Goal: Task Accomplishment & Management: Manage account settings

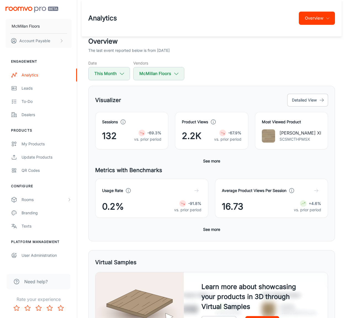
scroll to position [2, 0]
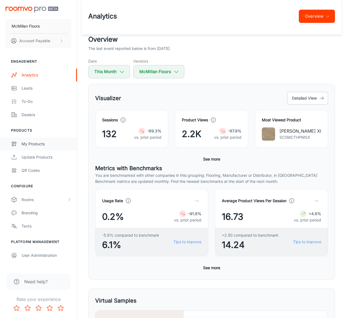
click at [42, 142] on div "My Products" at bounding box center [47, 144] width 50 height 6
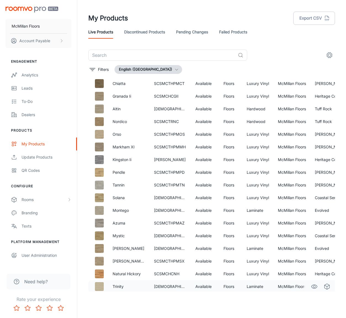
scroll to position [28, 0]
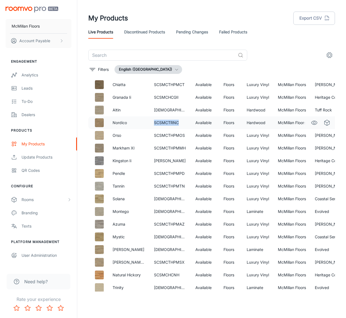
drag, startPoint x: 177, startPoint y: 123, endPoint x: 149, endPoint y: 122, distance: 27.9
click at [149, 122] on td "SCSMCTRNC" at bounding box center [169, 122] width 41 height 13
copy td "SCSMCTRNC"
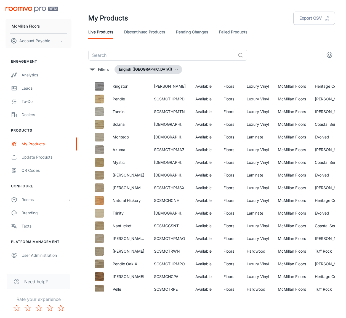
scroll to position [105, 0]
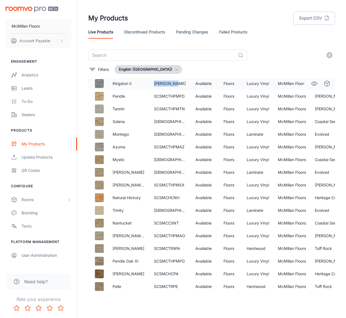
drag, startPoint x: 176, startPoint y: 84, endPoint x: 149, endPoint y: 84, distance: 26.5
click at [149, 84] on td "[PERSON_NAME]" at bounding box center [169, 83] width 41 height 13
copy td "[PERSON_NAME]"
drag, startPoint x: 172, startPoint y: 121, endPoint x: 150, endPoint y: 122, distance: 21.8
click at [150, 122] on td "[DEMOGRAPHIC_DATA]" at bounding box center [169, 121] width 41 height 13
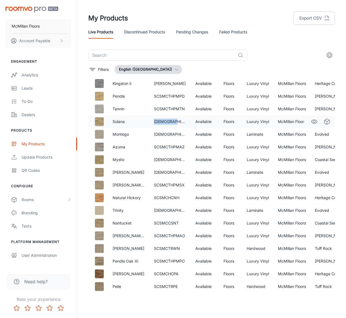
copy td "[DEMOGRAPHIC_DATA]"
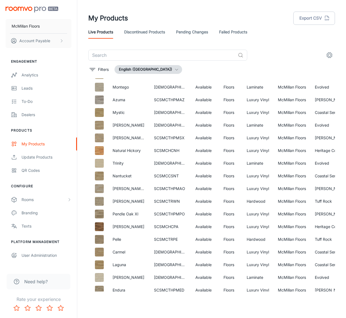
scroll to position [156, 0]
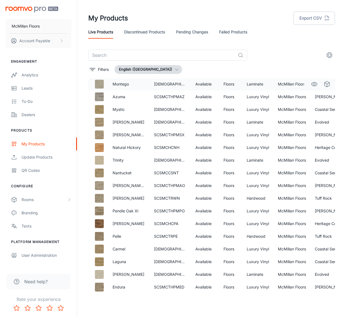
click at [170, 84] on td "[DEMOGRAPHIC_DATA]" at bounding box center [169, 84] width 41 height 13
copy td "[DEMOGRAPHIC_DATA]"
click at [167, 110] on td "[DEMOGRAPHIC_DATA]" at bounding box center [169, 109] width 41 height 13
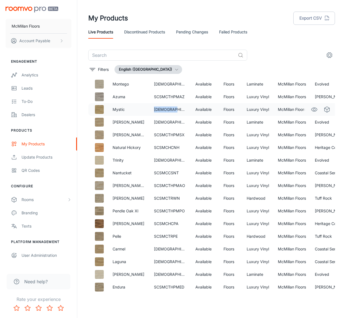
copy td "[DEMOGRAPHIC_DATA]"
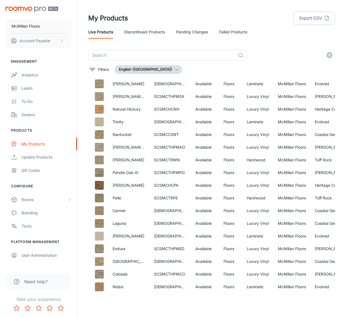
scroll to position [194, 0]
click at [167, 85] on td "[DEMOGRAPHIC_DATA]" at bounding box center [169, 83] width 41 height 13
copy td "[DEMOGRAPHIC_DATA]"
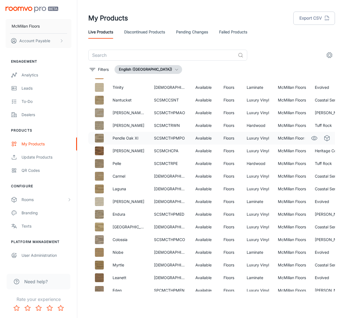
scroll to position [229, 0]
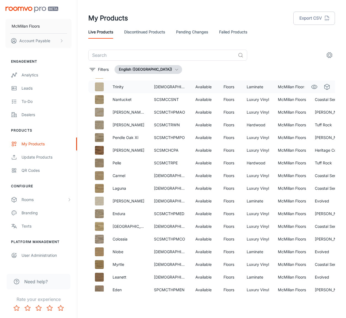
click at [162, 86] on td "[DEMOGRAPHIC_DATA]" at bounding box center [169, 87] width 41 height 13
copy td "[DEMOGRAPHIC_DATA]"
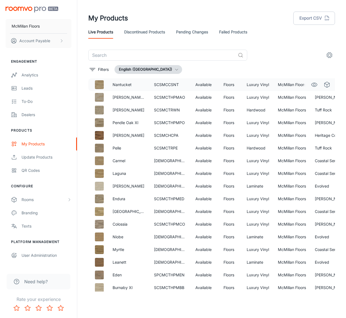
scroll to position [246, 0]
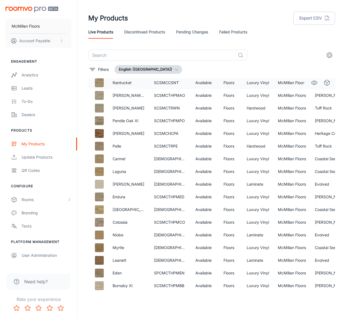
click at [160, 83] on td "SCSMCCSNT" at bounding box center [169, 82] width 41 height 13
copy td "SCSMCCSNT"
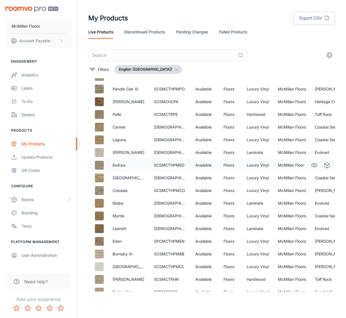
scroll to position [280, 0]
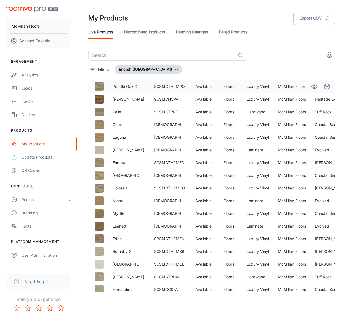
click at [173, 86] on td "SCSMCTHPMPO" at bounding box center [169, 86] width 41 height 13
copy td "SCSMCTHPMPO"
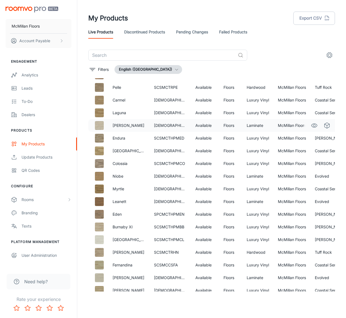
scroll to position [306, 0]
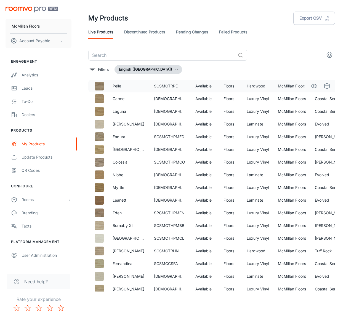
click at [164, 86] on td "SCSMCTRPE" at bounding box center [169, 86] width 41 height 13
copy td "SCSMCTRPE"
click at [172, 98] on td "[DEMOGRAPHIC_DATA]" at bounding box center [169, 98] width 41 height 13
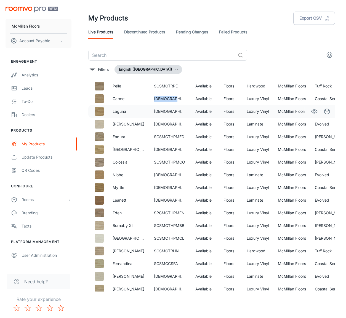
click at [156, 109] on td "[DEMOGRAPHIC_DATA]" at bounding box center [169, 111] width 41 height 13
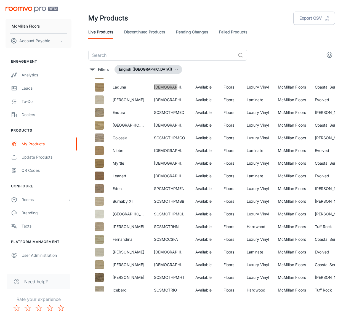
scroll to position [335, 0]
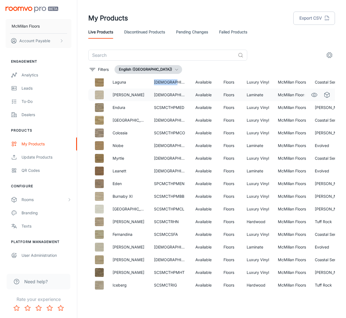
click at [161, 95] on td "[DEMOGRAPHIC_DATA]" at bounding box center [169, 95] width 41 height 13
click at [164, 108] on td "SCSMCTHPMED" at bounding box center [169, 107] width 41 height 13
click at [165, 120] on td "[DEMOGRAPHIC_DATA]" at bounding box center [169, 120] width 41 height 13
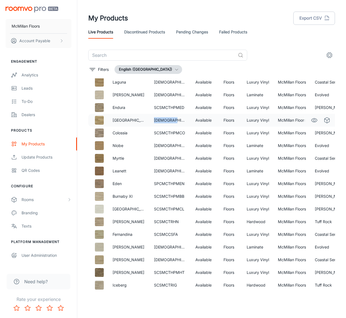
click at [165, 120] on td "[DEMOGRAPHIC_DATA]" at bounding box center [169, 120] width 41 height 13
click at [160, 146] on td "[DEMOGRAPHIC_DATA]" at bounding box center [169, 145] width 41 height 13
click at [162, 157] on td "[DEMOGRAPHIC_DATA]" at bounding box center [169, 158] width 41 height 13
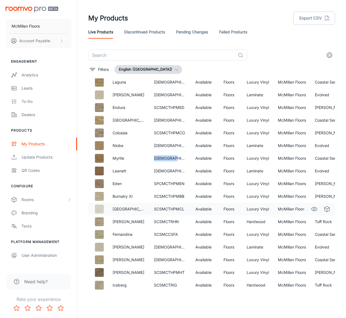
scroll to position [335, 3]
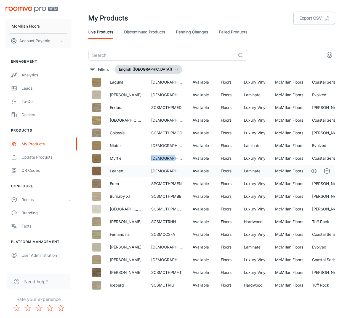
click at [155, 170] on td "[DEMOGRAPHIC_DATA]" at bounding box center [167, 171] width 41 height 13
click at [155, 221] on td "SCSMCTRHN" at bounding box center [167, 221] width 41 height 13
click at [164, 235] on td "SCSMCCSFA" at bounding box center [167, 234] width 41 height 13
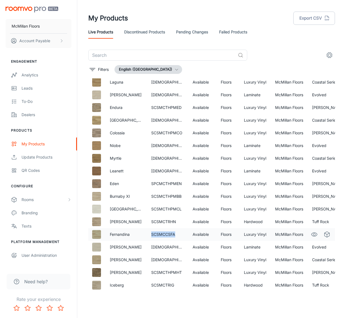
click at [164, 235] on td "SCSMCCSFA" at bounding box center [167, 234] width 41 height 13
click at [166, 247] on td "[DEMOGRAPHIC_DATA]" at bounding box center [167, 247] width 41 height 13
click at [160, 261] on td "[DEMOGRAPHIC_DATA]" at bounding box center [167, 259] width 41 height 13
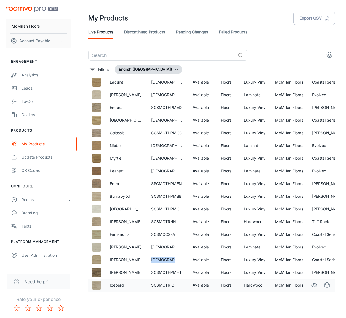
click at [159, 285] on td "SCSMCTRIG" at bounding box center [167, 285] width 41 height 13
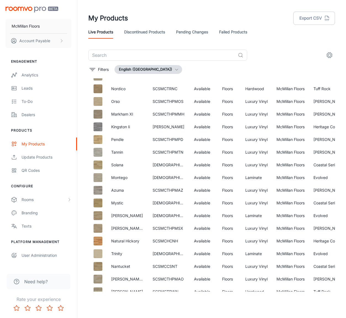
scroll to position [0, 1]
